Goal: Transaction & Acquisition: Purchase product/service

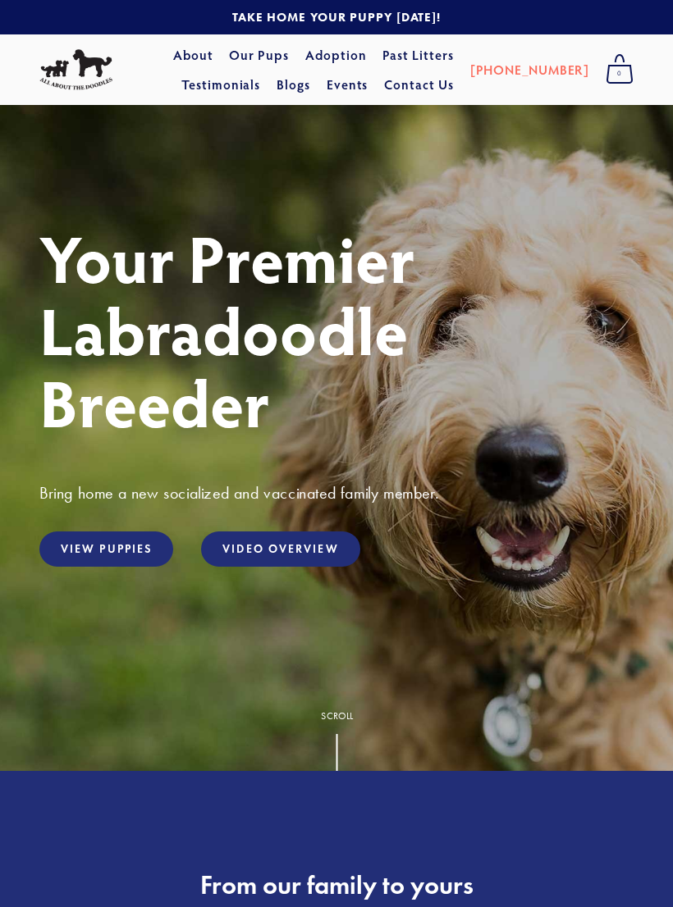
click at [104, 566] on link "View Puppies" at bounding box center [106, 549] width 134 height 35
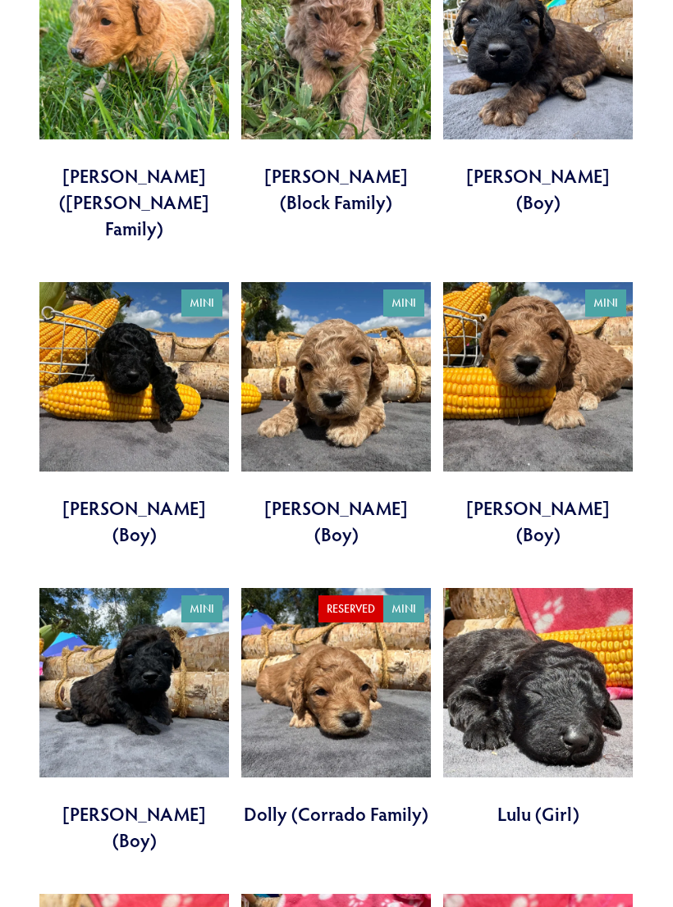
scroll to position [2686, 0]
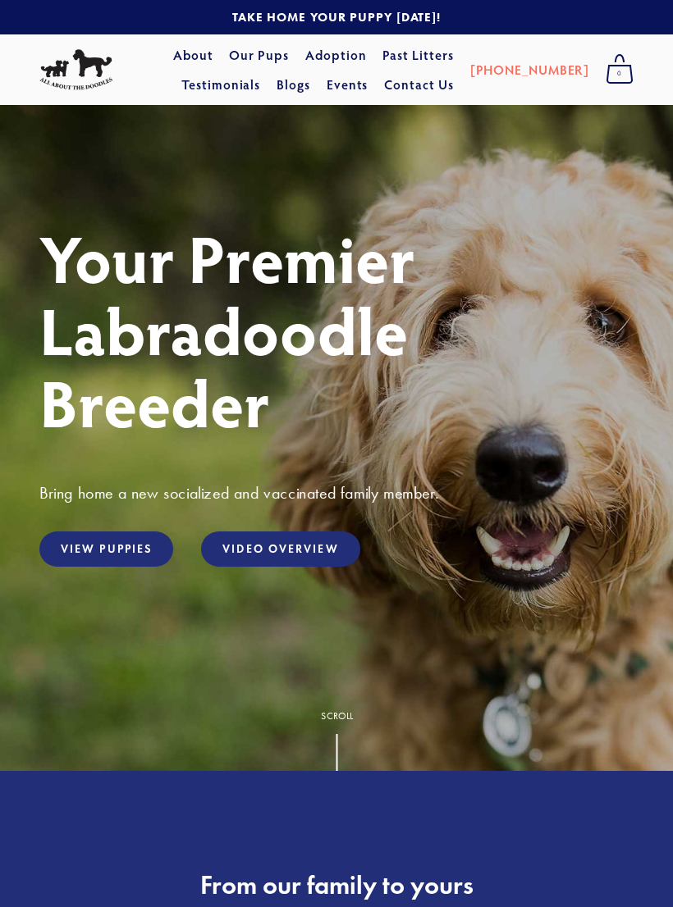
click at [234, 50] on link "Our Pups" at bounding box center [259, 55] width 60 height 30
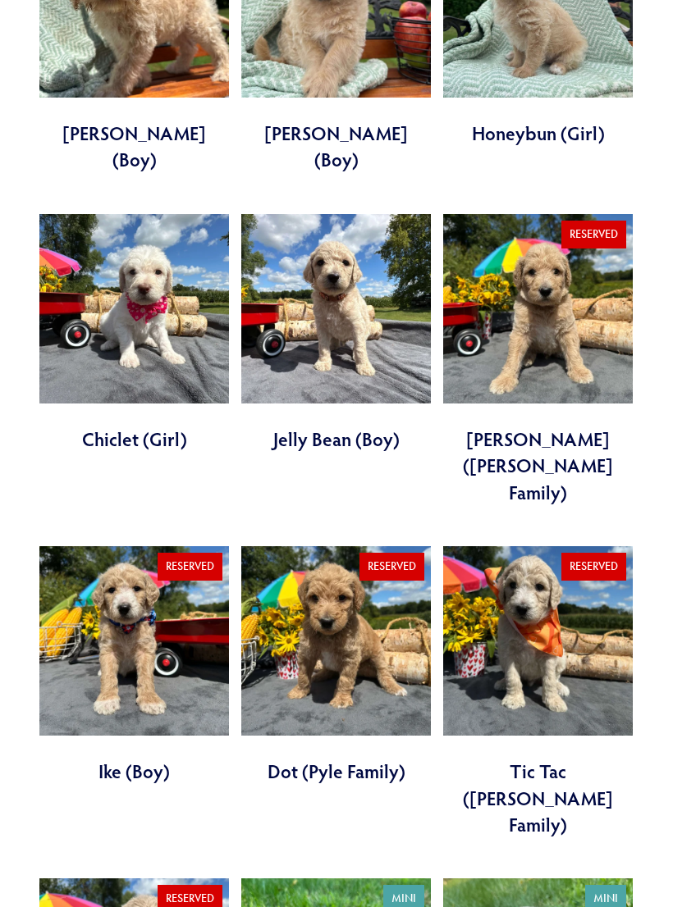
scroll to position [1121, 0]
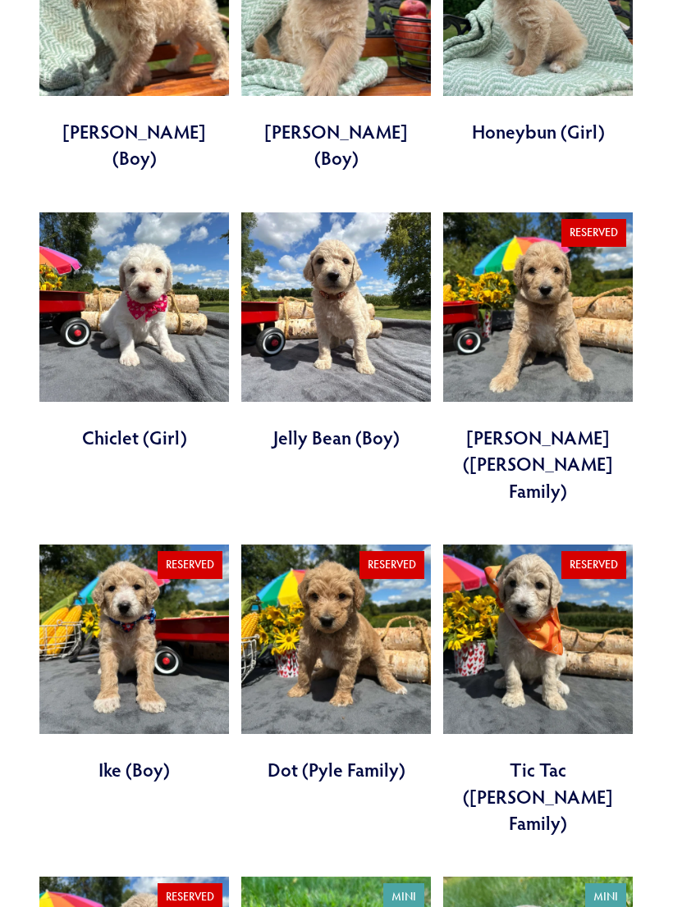
click at [143, 226] on link at bounding box center [134, 332] width 190 height 239
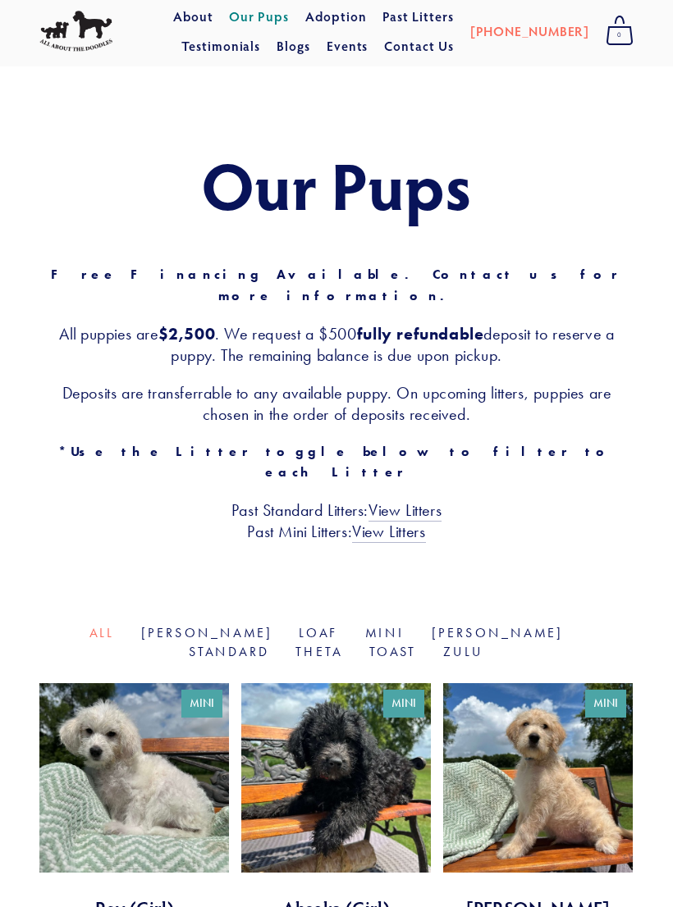
scroll to position [0, 0]
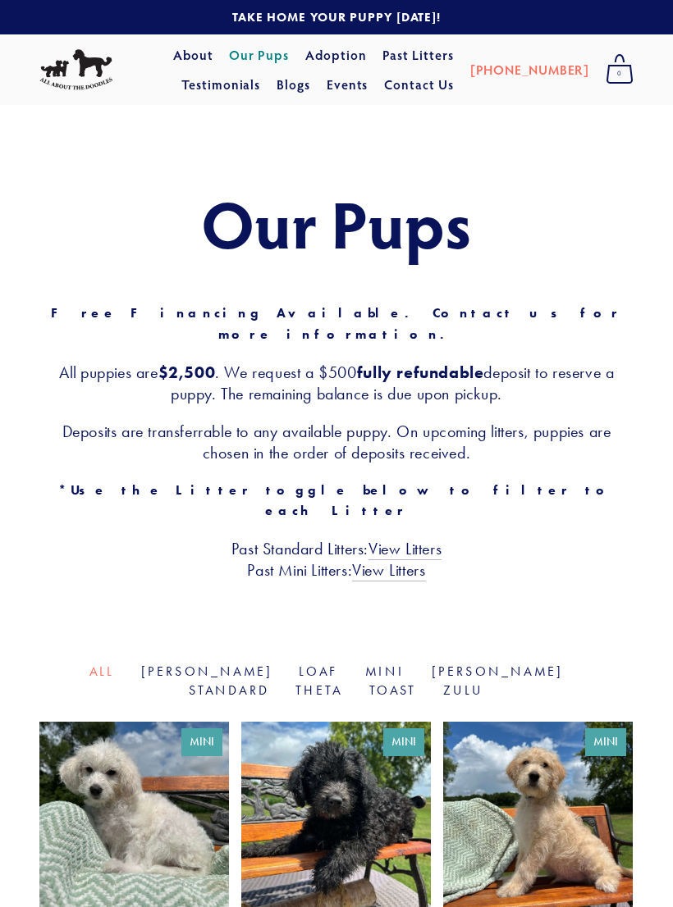
click at [308, 57] on link "Adoption" at bounding box center [336, 55] width 62 height 30
